Goal: Transaction & Acquisition: Book appointment/travel/reservation

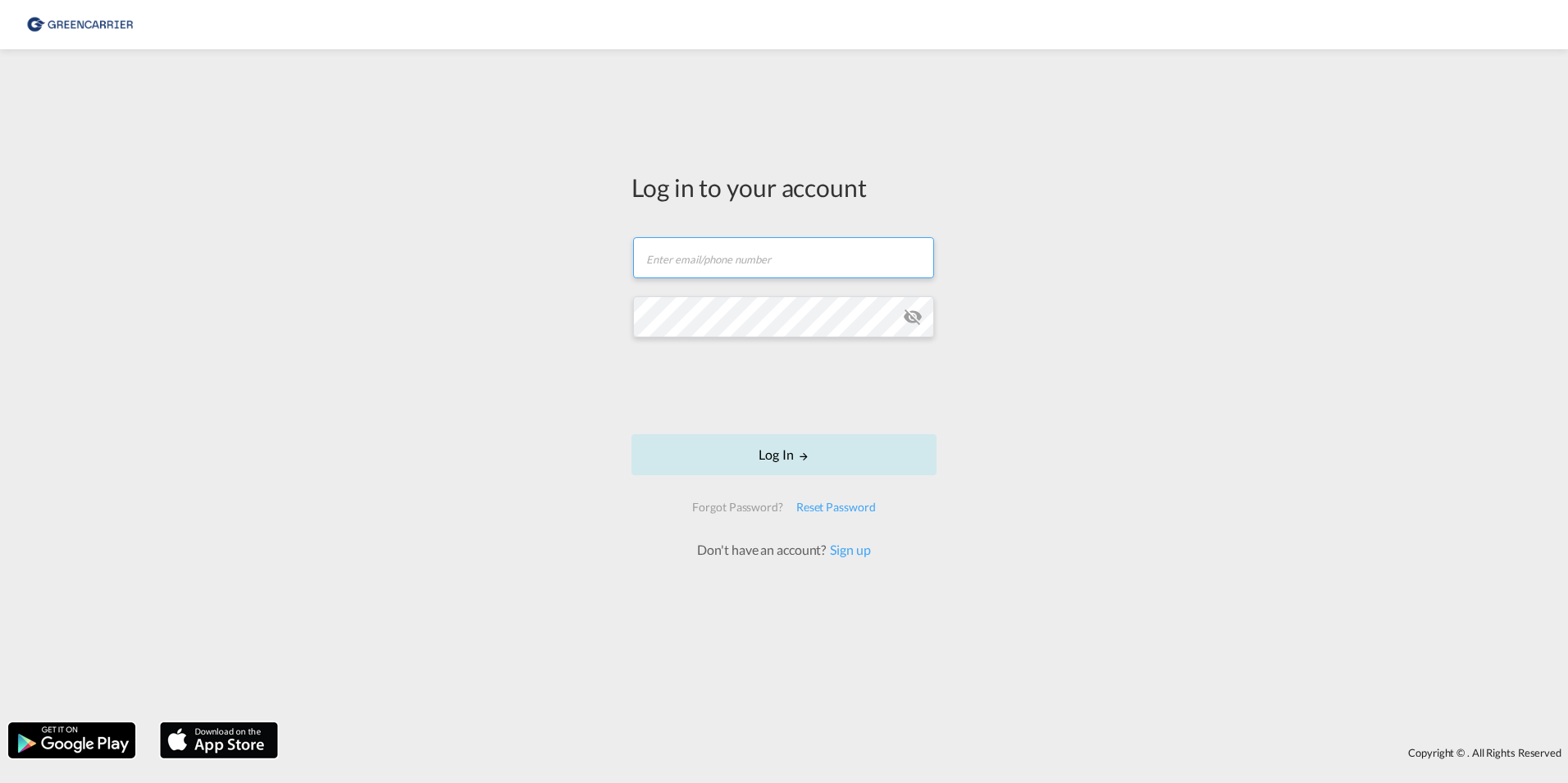
type input "[EMAIL_ADDRESS][DOMAIN_NAME]"
click at [807, 466] on button "Log In" at bounding box center [784, 455] width 305 height 41
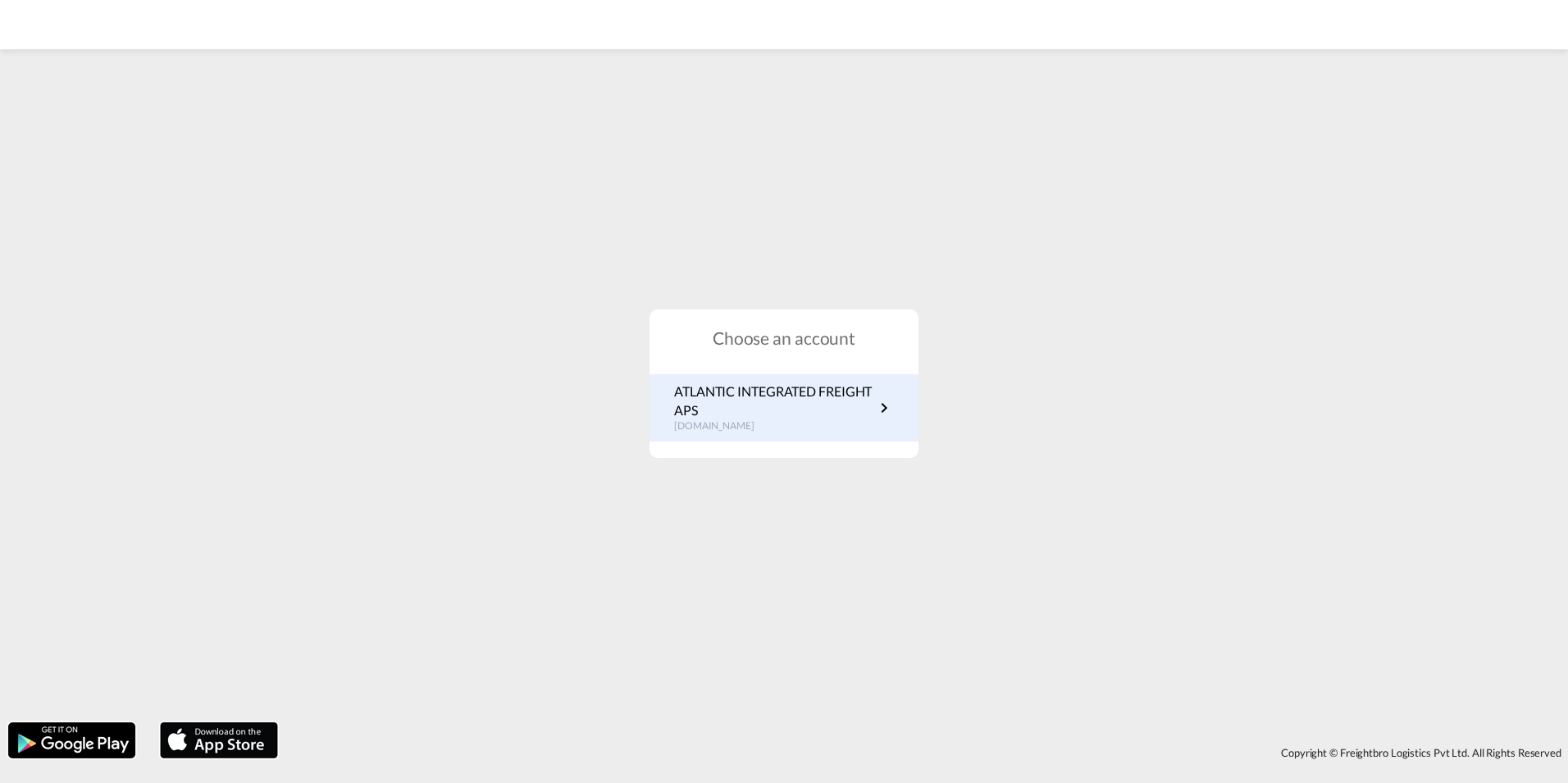
click at [824, 424] on p "[DOMAIN_NAME]" at bounding box center [774, 426] width 200 height 14
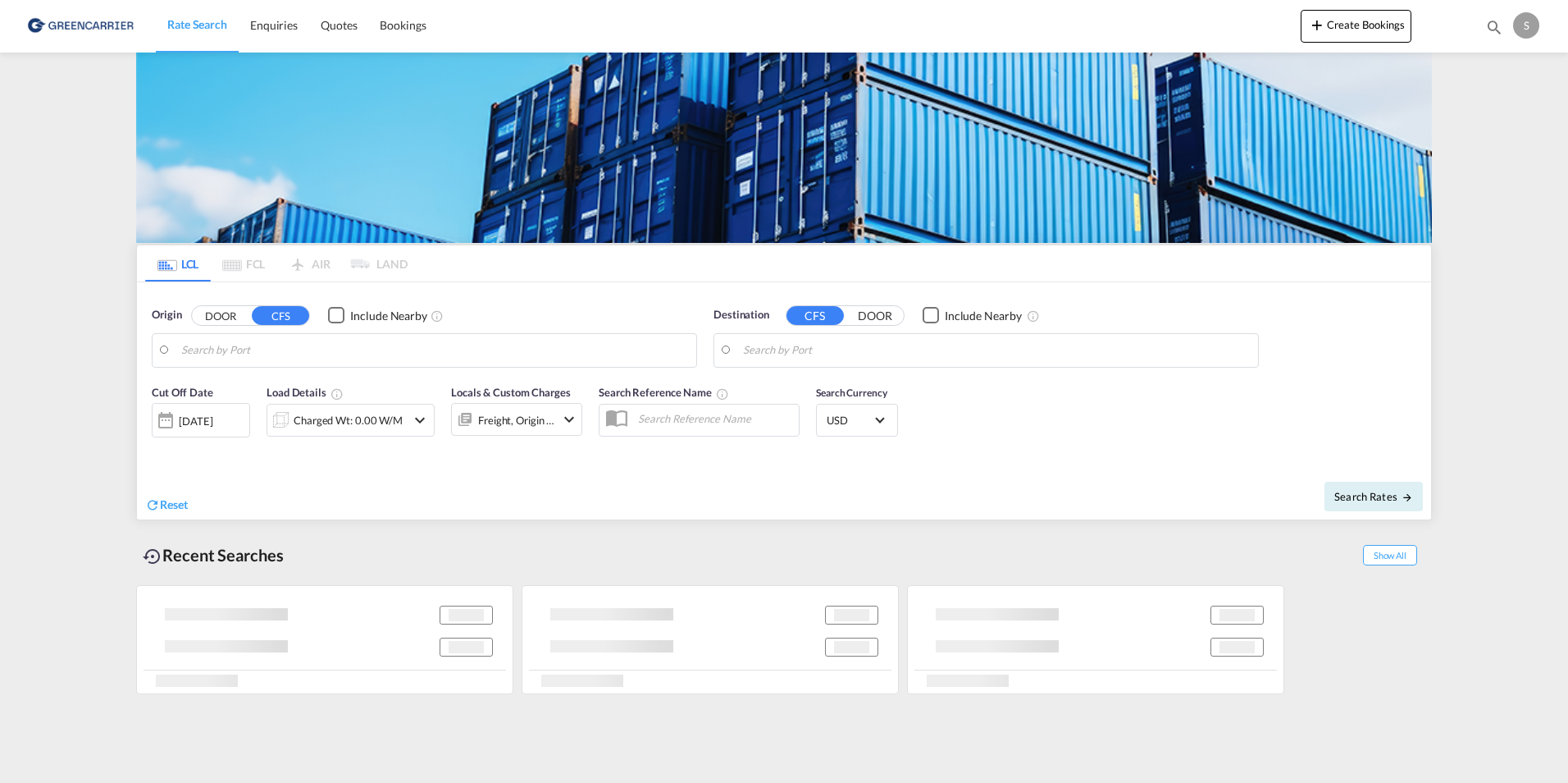
type input "Aarhus, DKAAR"
type input "Busan, KRPUS"
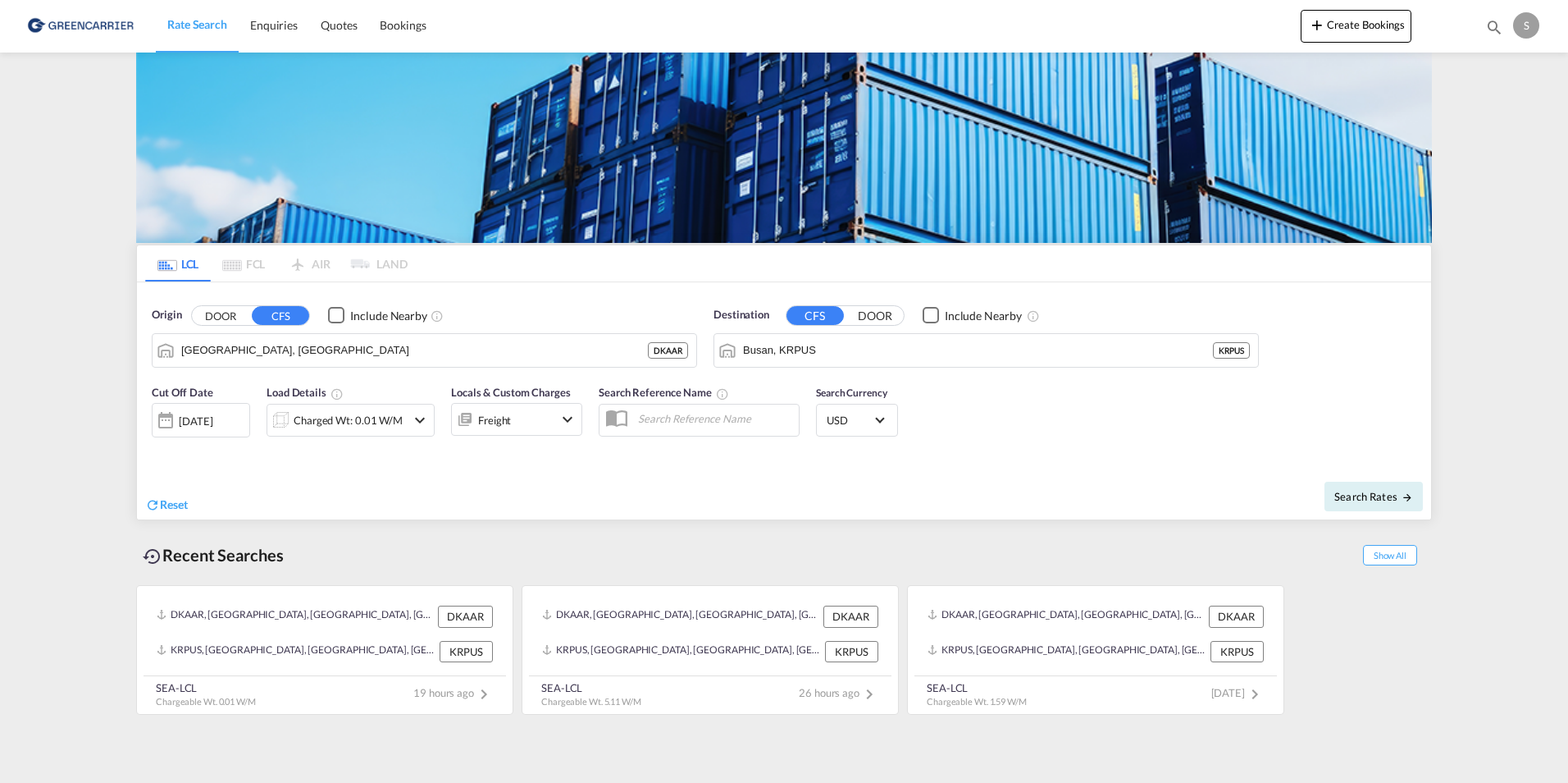
click at [680, 410] on input "text" at bounding box center [715, 418] width 169 height 25
paste input "OADO251679"
type input "OADO251679 / CH"
click at [393, 420] on div "Charged Wt: 0.01 W/M" at bounding box center [348, 420] width 109 height 23
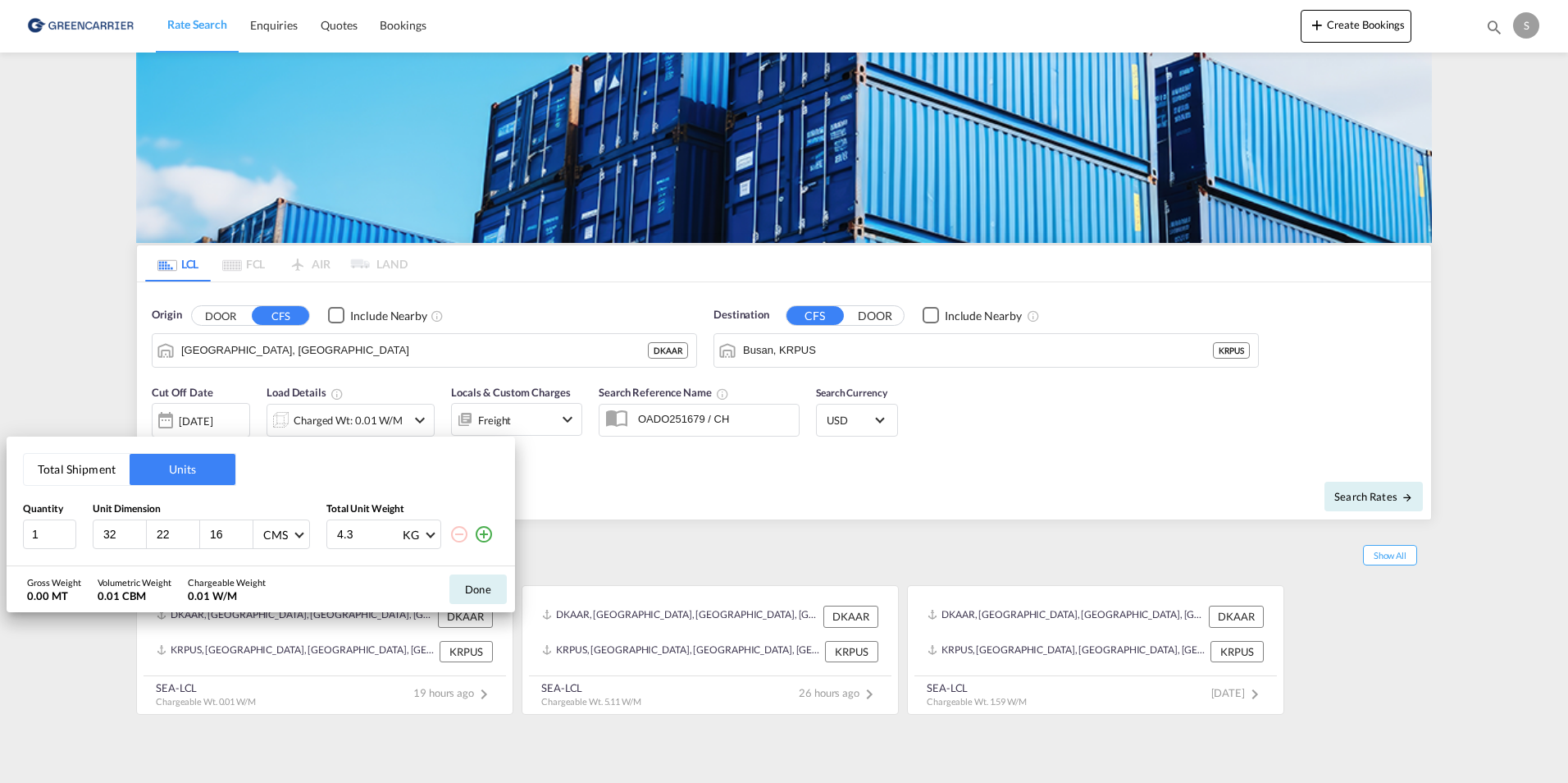
drag, startPoint x: 116, startPoint y: 530, endPoint x: 77, endPoint y: 530, distance: 39.0
click at [77, 530] on div "1 32 22 16 CMS CMS Inches 4.3 KG KG LB" at bounding box center [261, 533] width 476 height 29
type input "185"
type input "40"
type input "130"
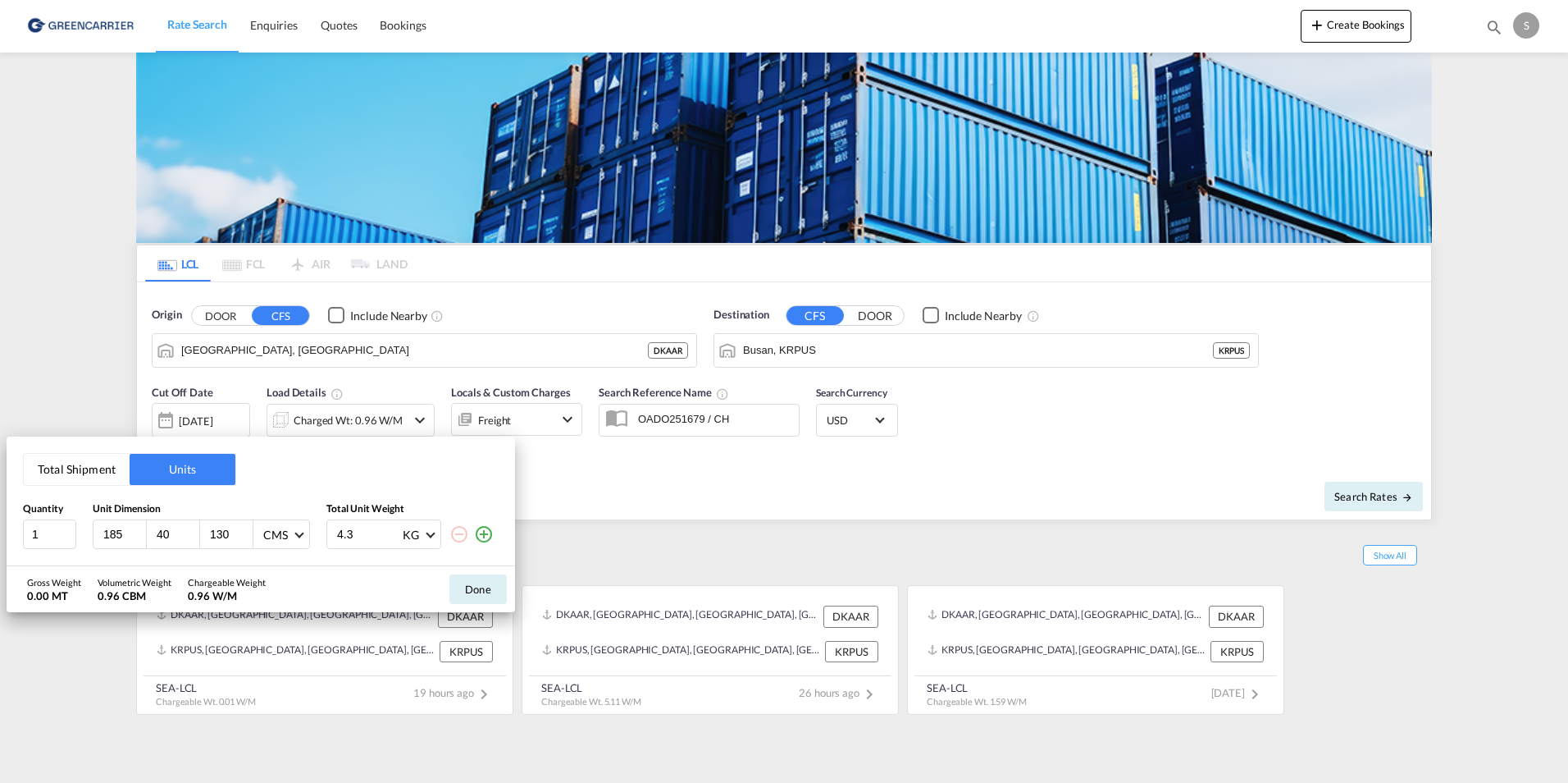
drag, startPoint x: 374, startPoint y: 536, endPoint x: 316, endPoint y: 532, distance: 58.1
click at [318, 533] on div "1 185 40 130 CMS CMS Inches 4.3 KG KG LB" at bounding box center [261, 533] width 476 height 29
type input "180"
click at [487, 584] on button "Done" at bounding box center [478, 589] width 57 height 29
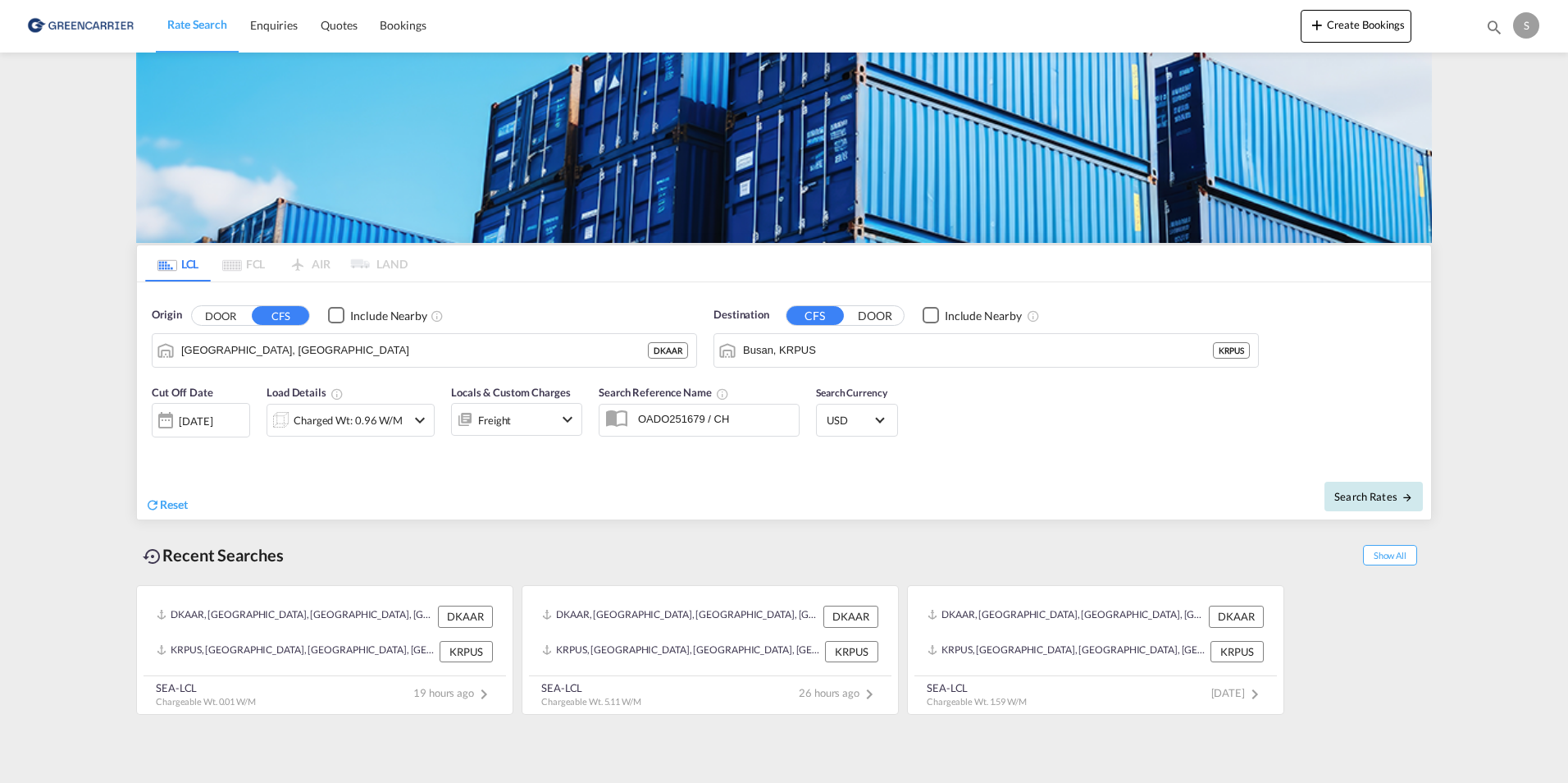
click at [1341, 496] on span "Search Rates" at bounding box center [1374, 496] width 78 height 13
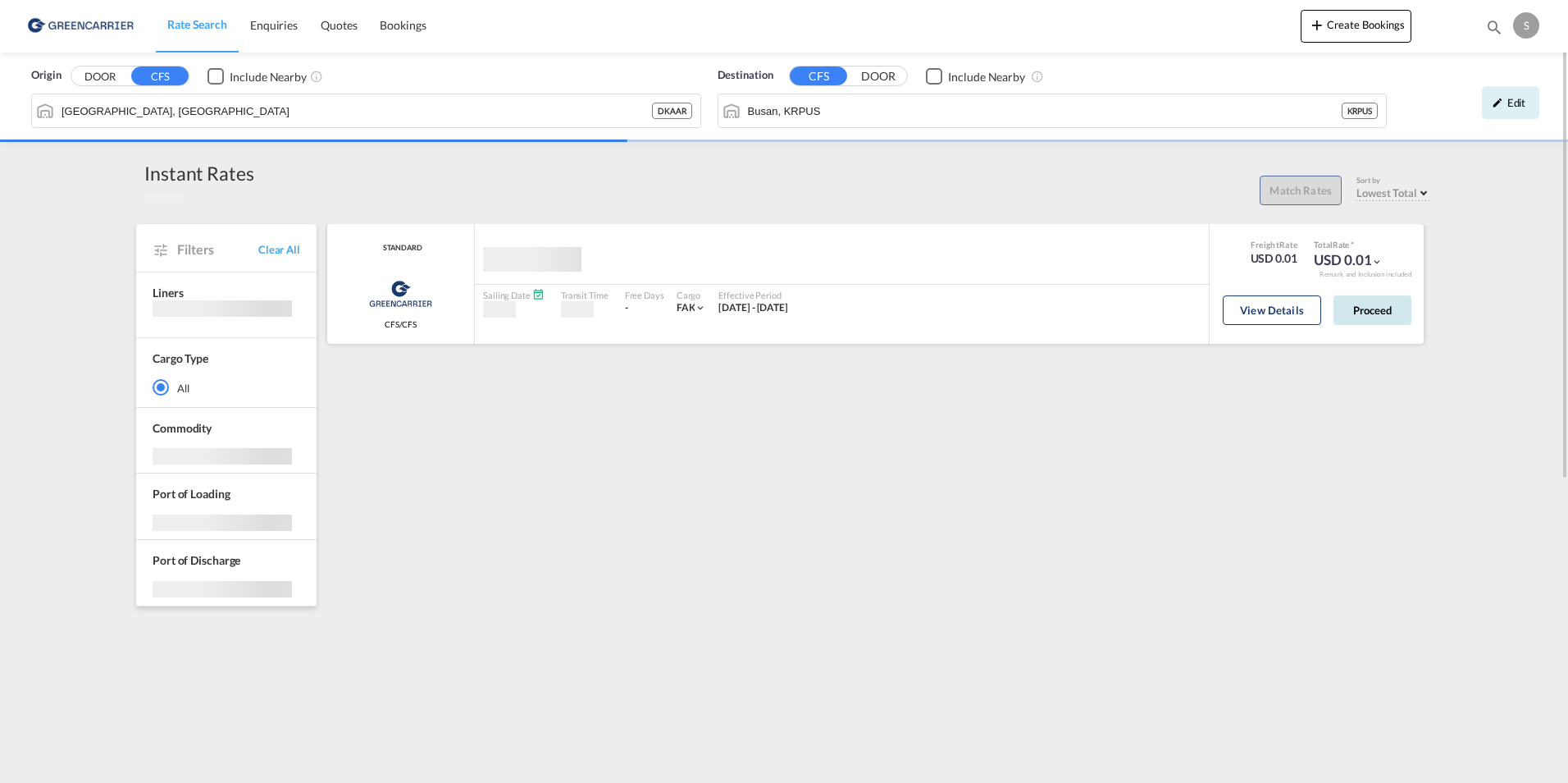
click at [1368, 312] on button "Proceed" at bounding box center [1372, 309] width 78 height 29
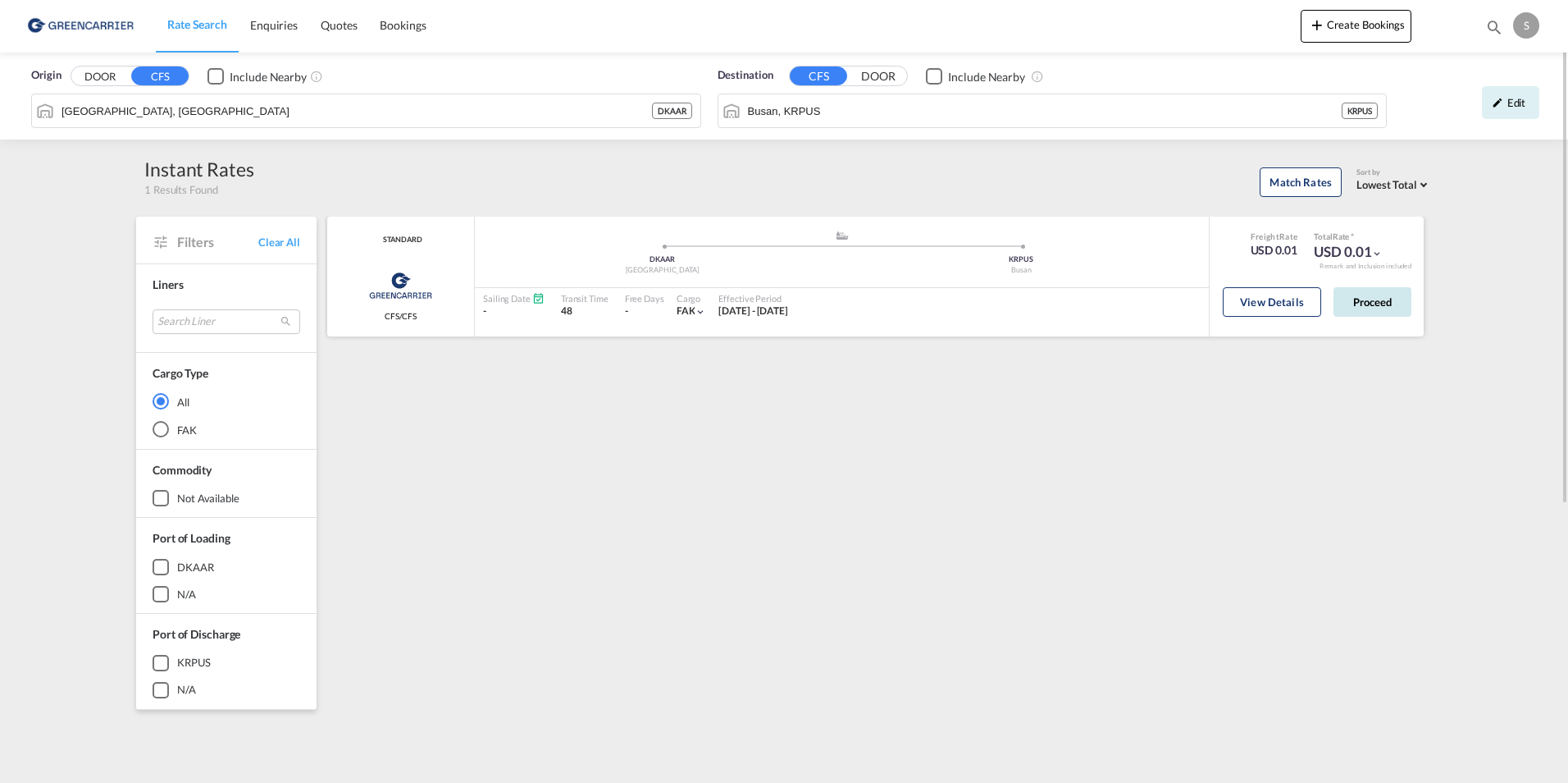
click at [1366, 302] on button "Proceed" at bounding box center [1372, 301] width 78 height 29
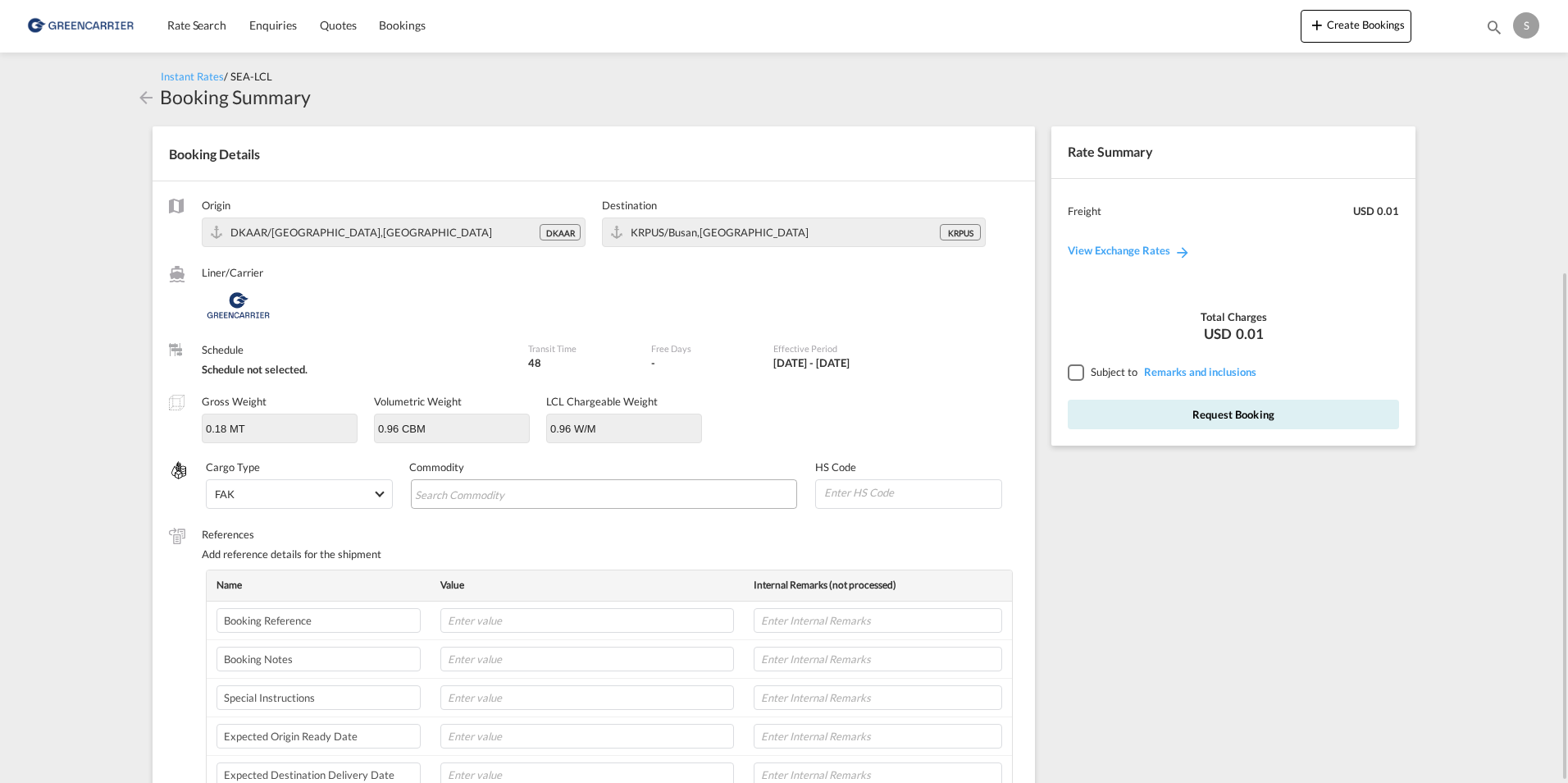
scroll to position [164, 0]
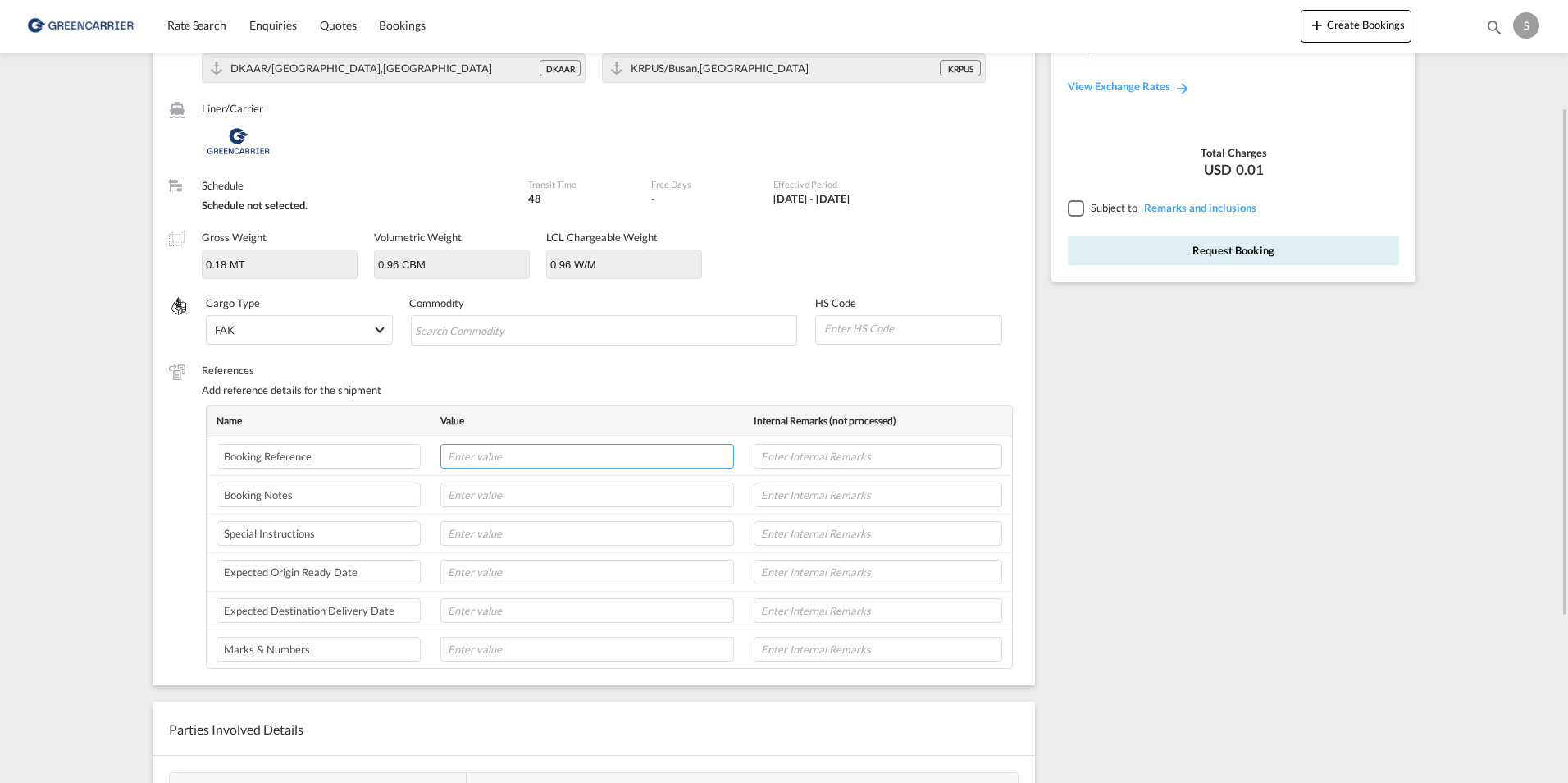
drag, startPoint x: 464, startPoint y: 462, endPoint x: 490, endPoint y: 449, distance: 29.1
click at [464, 462] on input "text" at bounding box center [587, 457] width 293 height 25
paste input "OADO251679"
type input "OADO251679 / CH"
click at [499, 492] on input "text" at bounding box center [587, 495] width 293 height 25
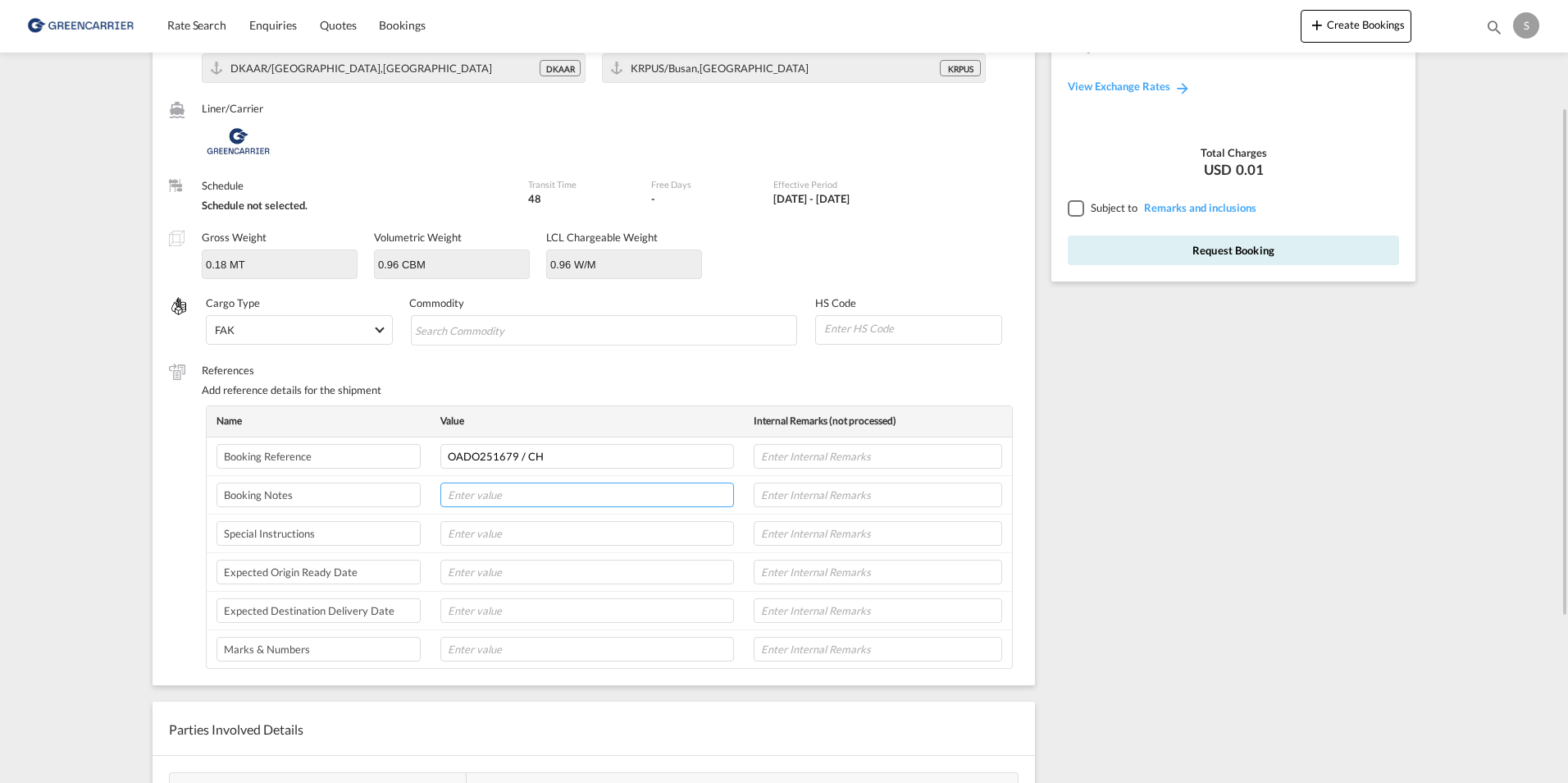
paste input "Pick up ref: JBLP1-00649"
drag, startPoint x: 589, startPoint y: 495, endPoint x: 574, endPoint y: 495, distance: 15.0
click at [589, 495] on input "Pick up ref: JBLP1-00649" at bounding box center [587, 495] width 293 height 25
click at [626, 496] on input "I will send you Pass on point ref# soon. Pick up ref: JBLP1-00649" at bounding box center [587, 495] width 293 height 25
paste input "DSV Solutions Mossvej 27 F3/ DOCK: 635 8700 Horsens Opening hours: Monday to Th…"
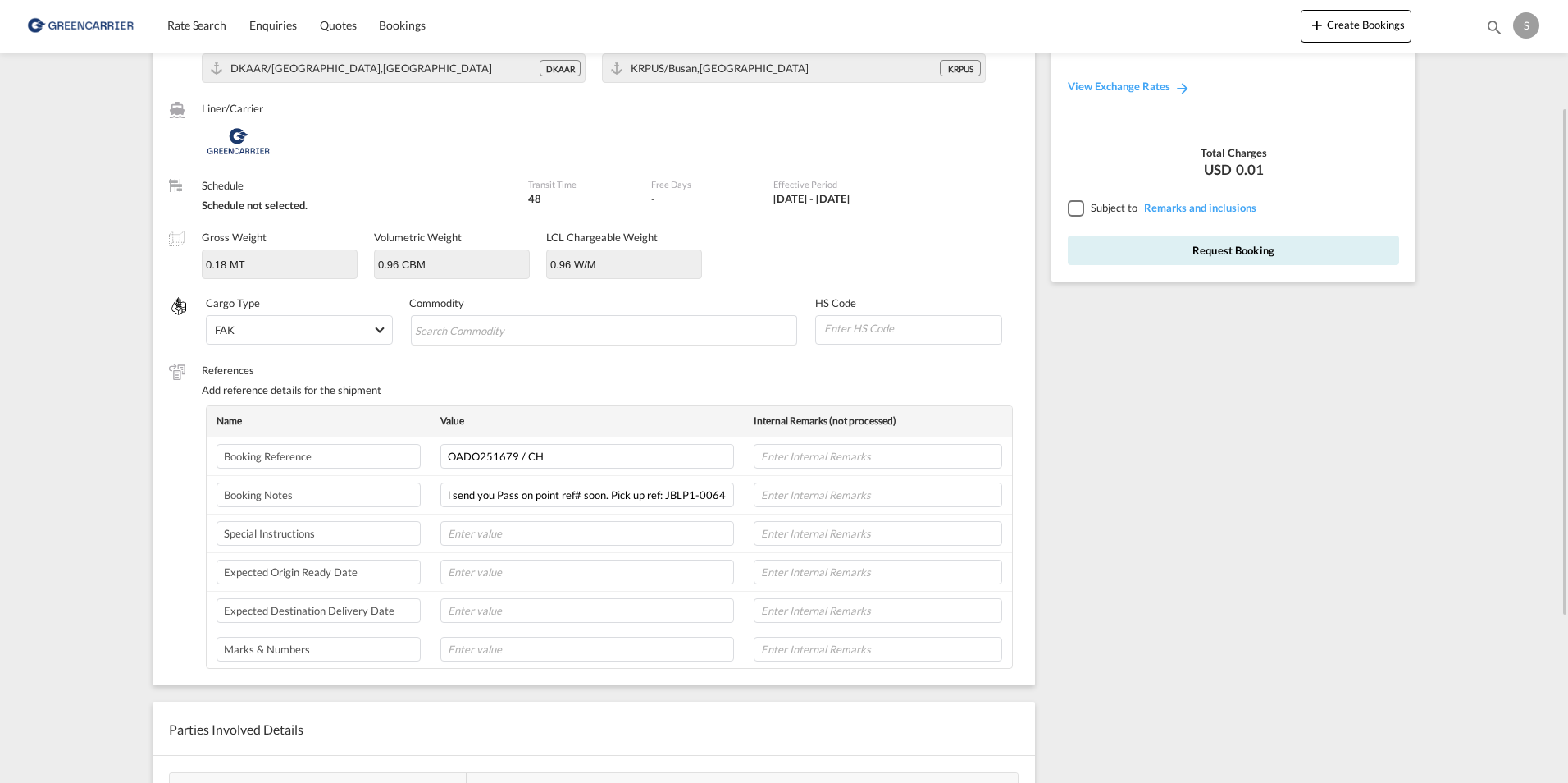
scroll to position [0, 0]
drag, startPoint x: 627, startPoint y: 492, endPoint x: 668, endPoint y: 495, distance: 41.1
click at [627, 492] on input "I will send you Pass on point ref# soon. Pick up ref: JBLP1-00649" at bounding box center [587, 495] width 293 height 25
paste input "DSV Solutions Mossvej 27 F3/ DOCK: 635 8700 Horsens Opening hours: Monday to Th…"
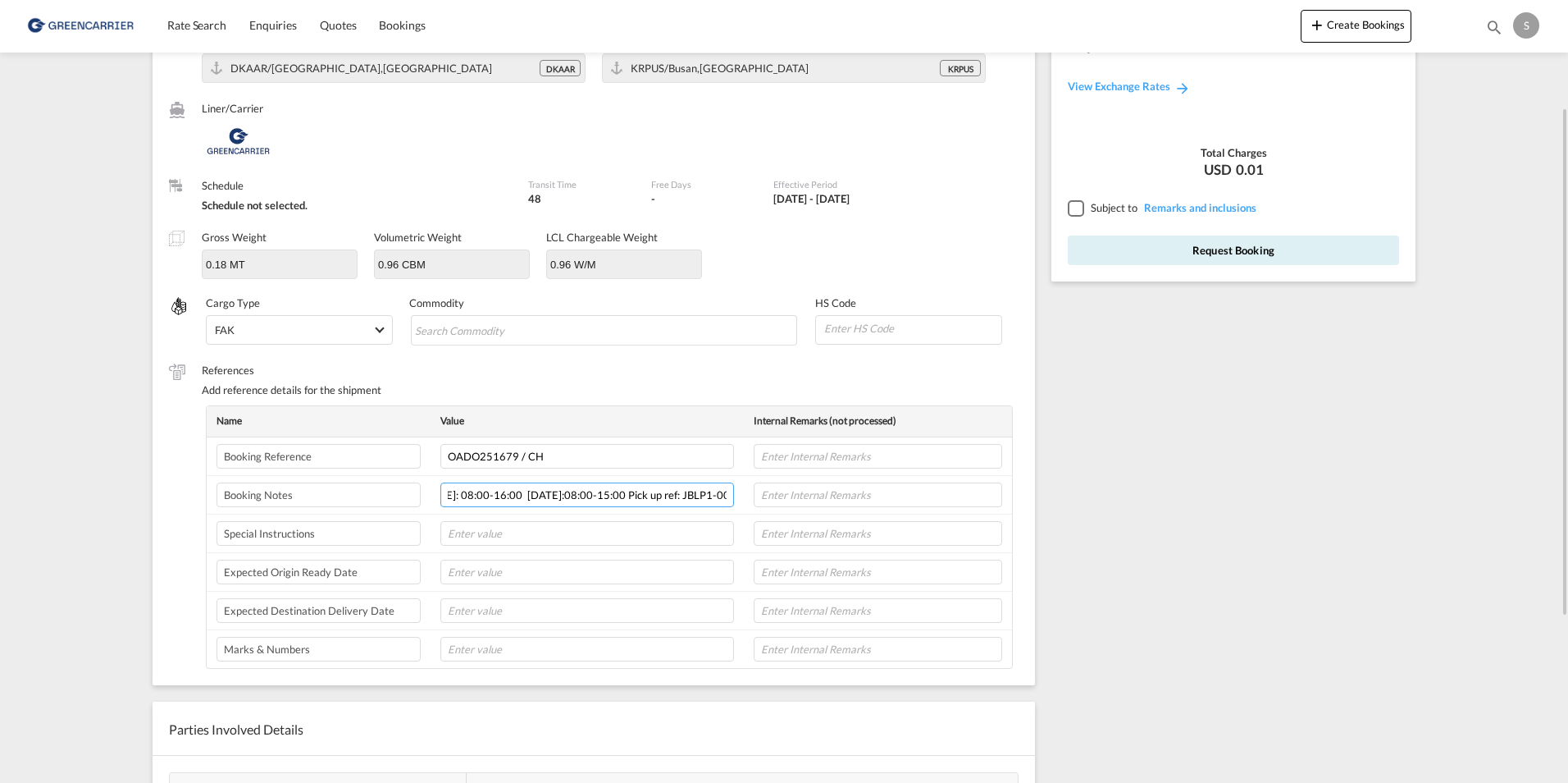
type input "I will send you Pass on point ref# soon. DSV Solutions Mossvej 27 F3/ DOCK: 635…"
click at [1078, 210] on div at bounding box center [1075, 207] width 15 height 15
click at [1143, 247] on button "Request Booking" at bounding box center [1234, 250] width 332 height 29
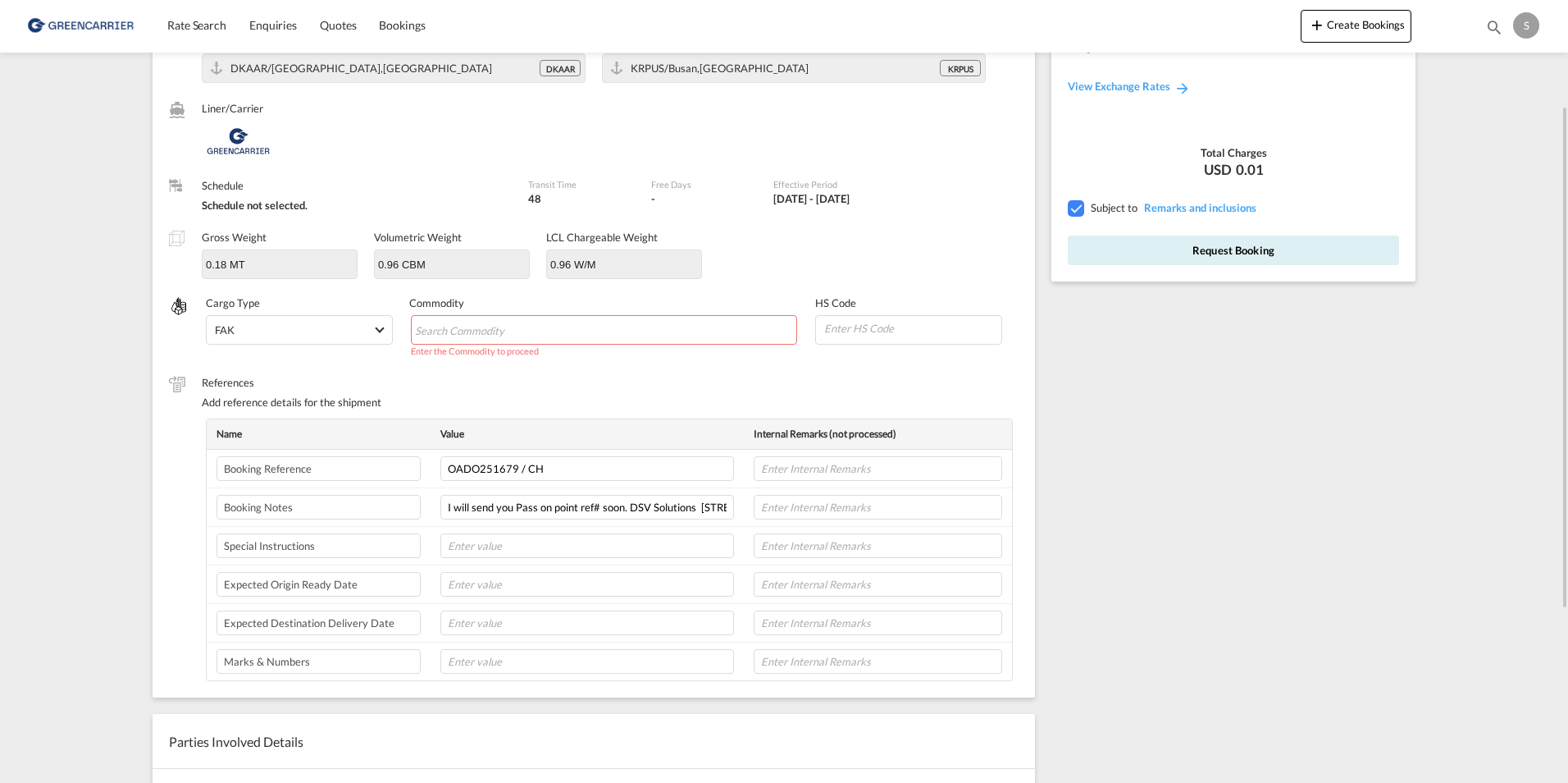
click at [521, 338] on input "Chips input." at bounding box center [490, 330] width 150 height 26
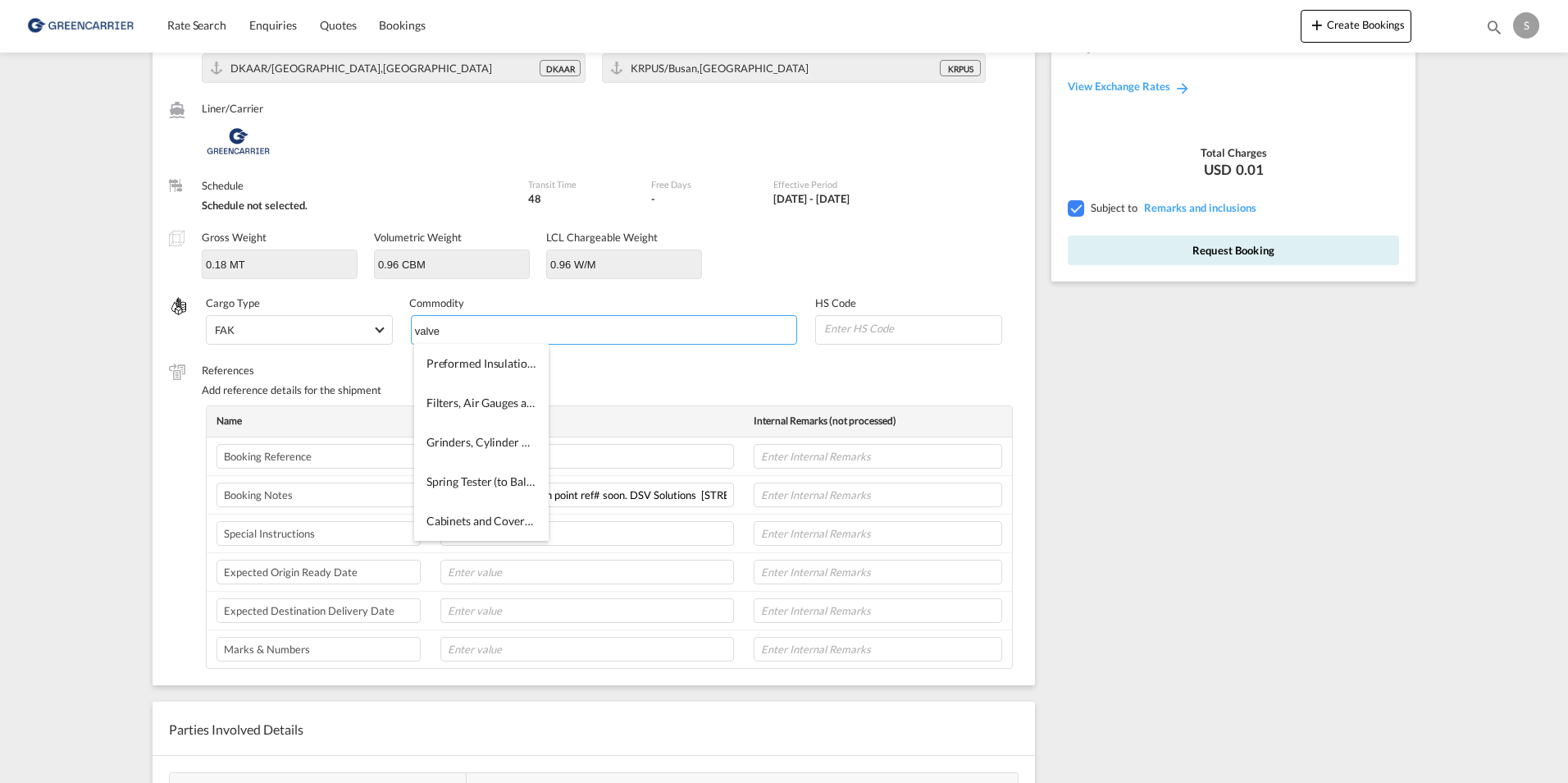
type input "valve"
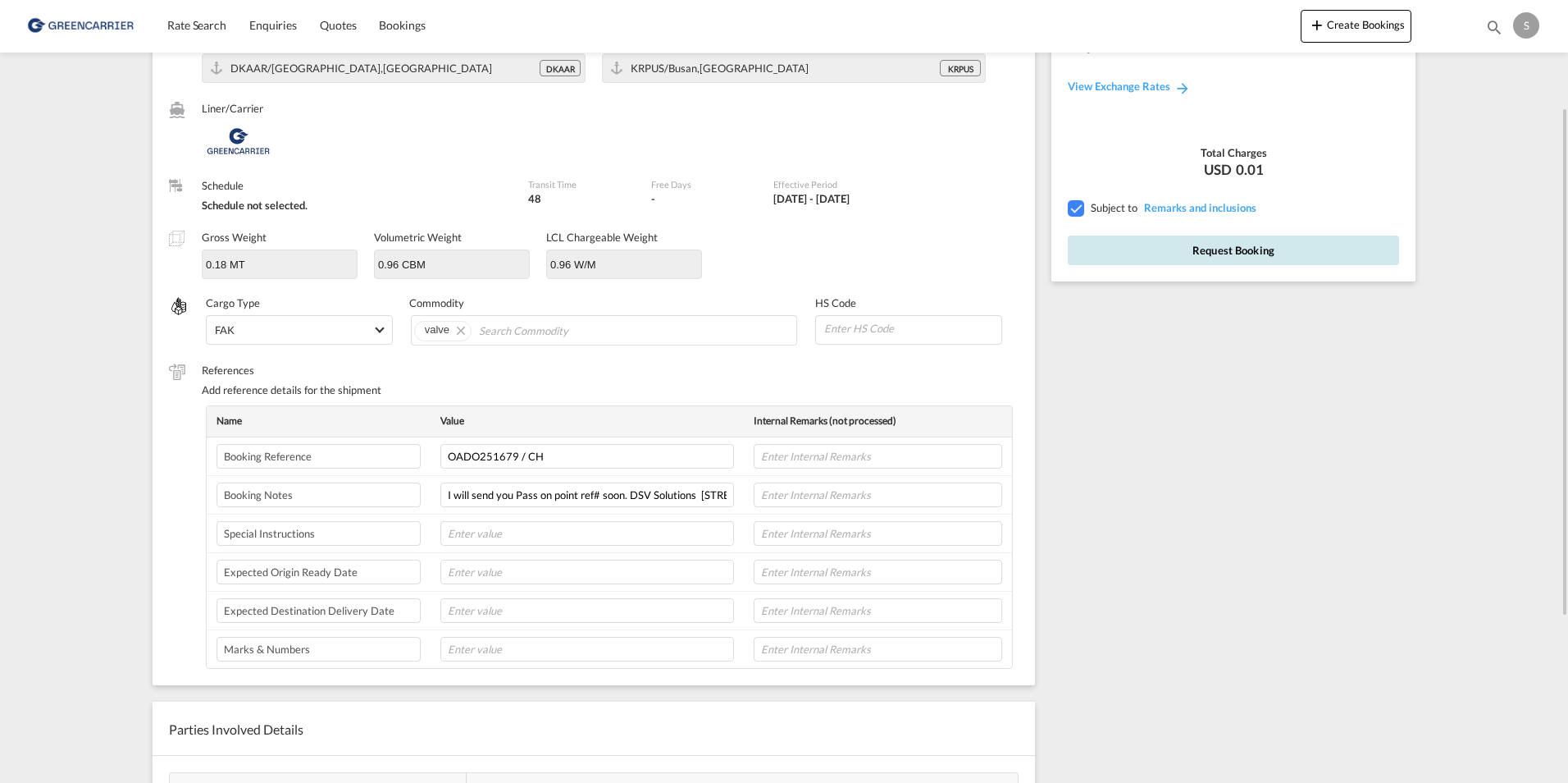
click at [1227, 251] on button "Request Booking" at bounding box center [1234, 250] width 332 height 29
